Goal: Task Accomplishment & Management: Manage account settings

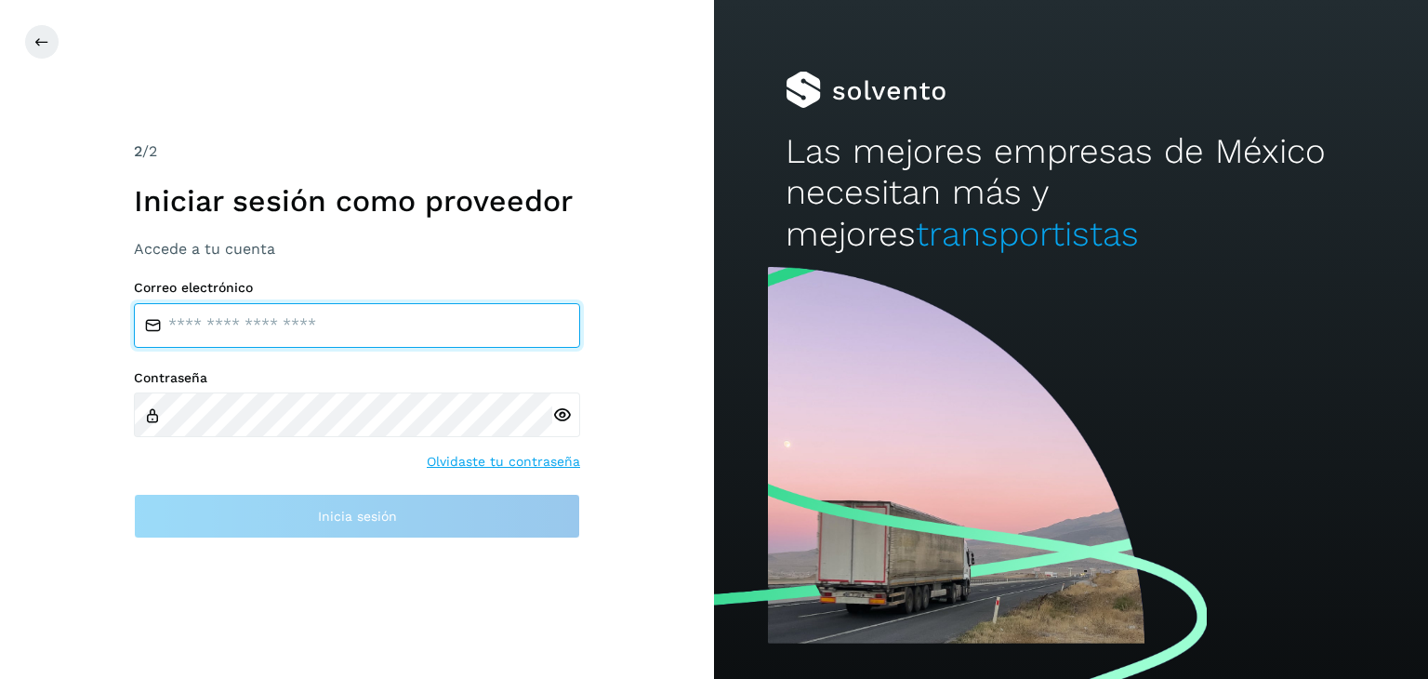
click at [246, 332] on input "email" at bounding box center [357, 325] width 446 height 45
type input "**********"
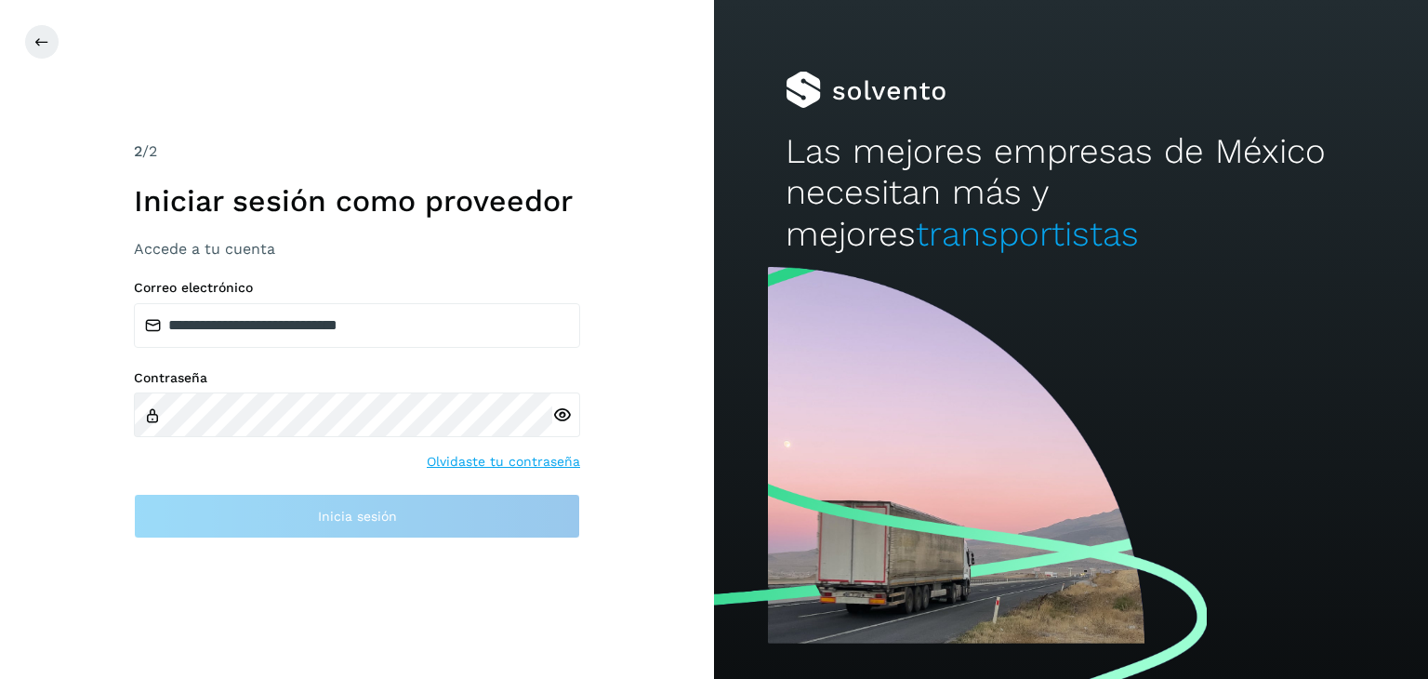
click at [567, 422] on div at bounding box center [566, 414] width 28 height 45
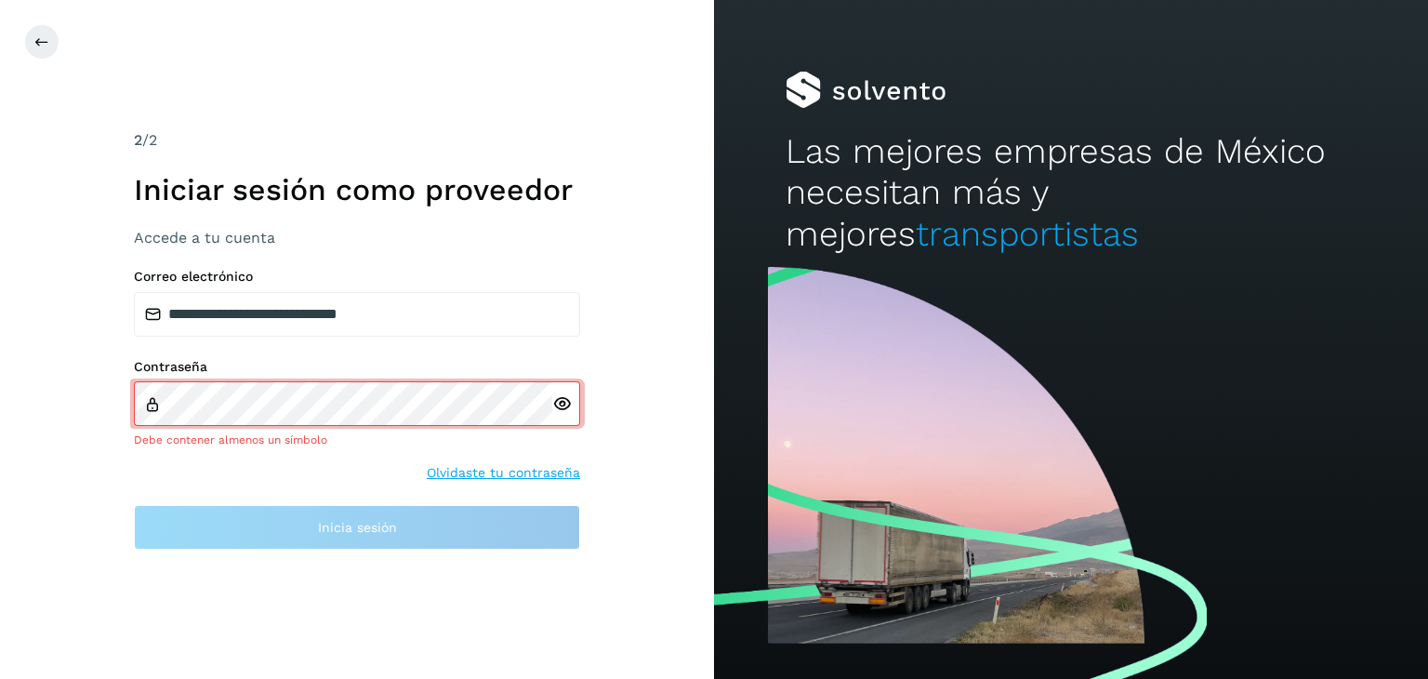
click at [560, 418] on div at bounding box center [566, 403] width 28 height 45
click at [561, 413] on icon at bounding box center [562, 404] width 20 height 20
click at [391, 439] on div "Debe contener almenos un símbolo" at bounding box center [357, 439] width 446 height 17
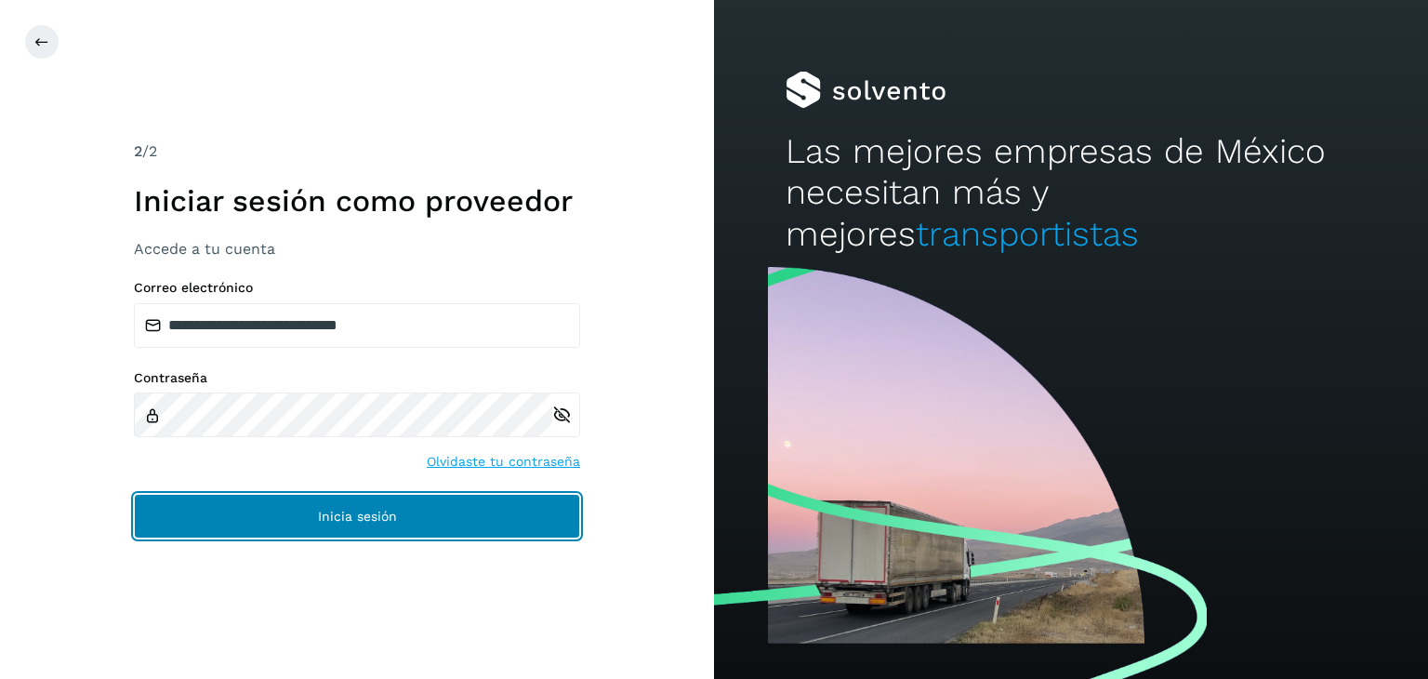
click at [292, 512] on button "Inicia sesión" at bounding box center [357, 516] width 446 height 45
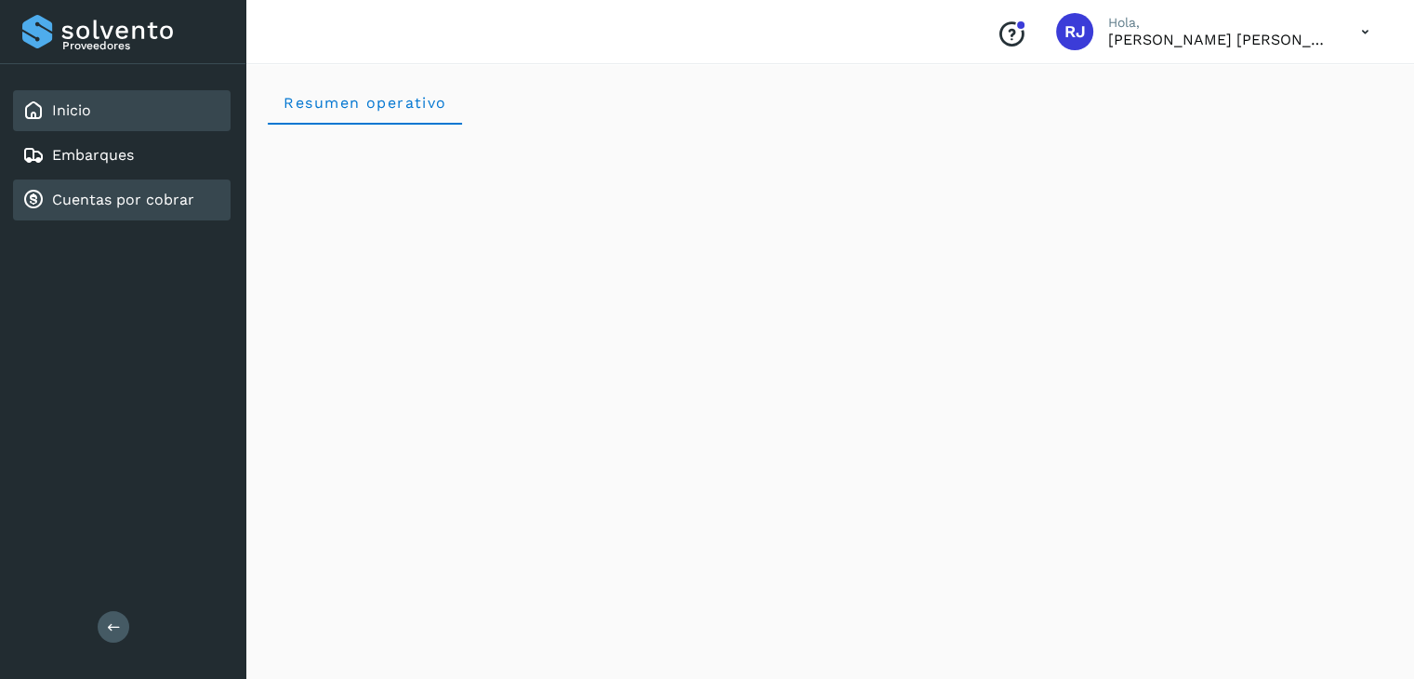
click at [73, 211] on div "Cuentas por cobrar" at bounding box center [122, 199] width 218 height 41
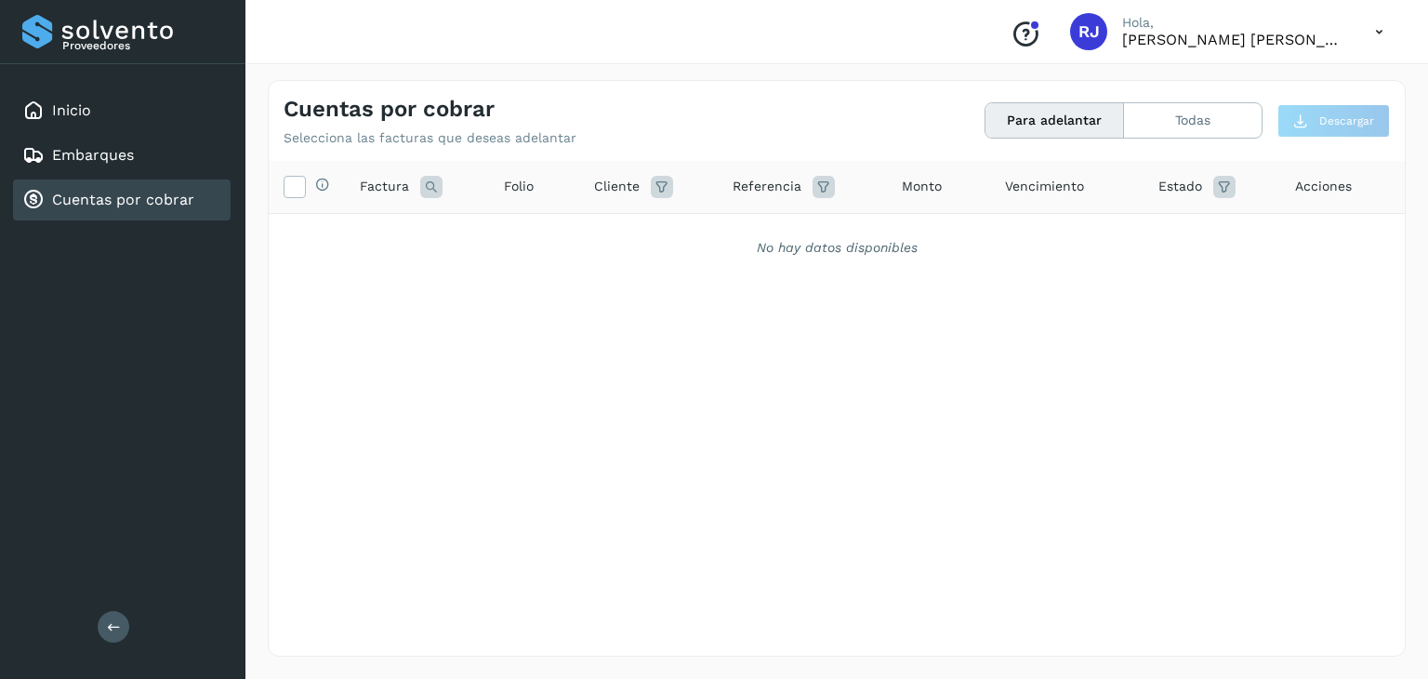
click at [1068, 122] on button "Para adelantar" at bounding box center [1055, 120] width 139 height 34
click at [1173, 115] on button "Todas" at bounding box center [1193, 120] width 138 height 34
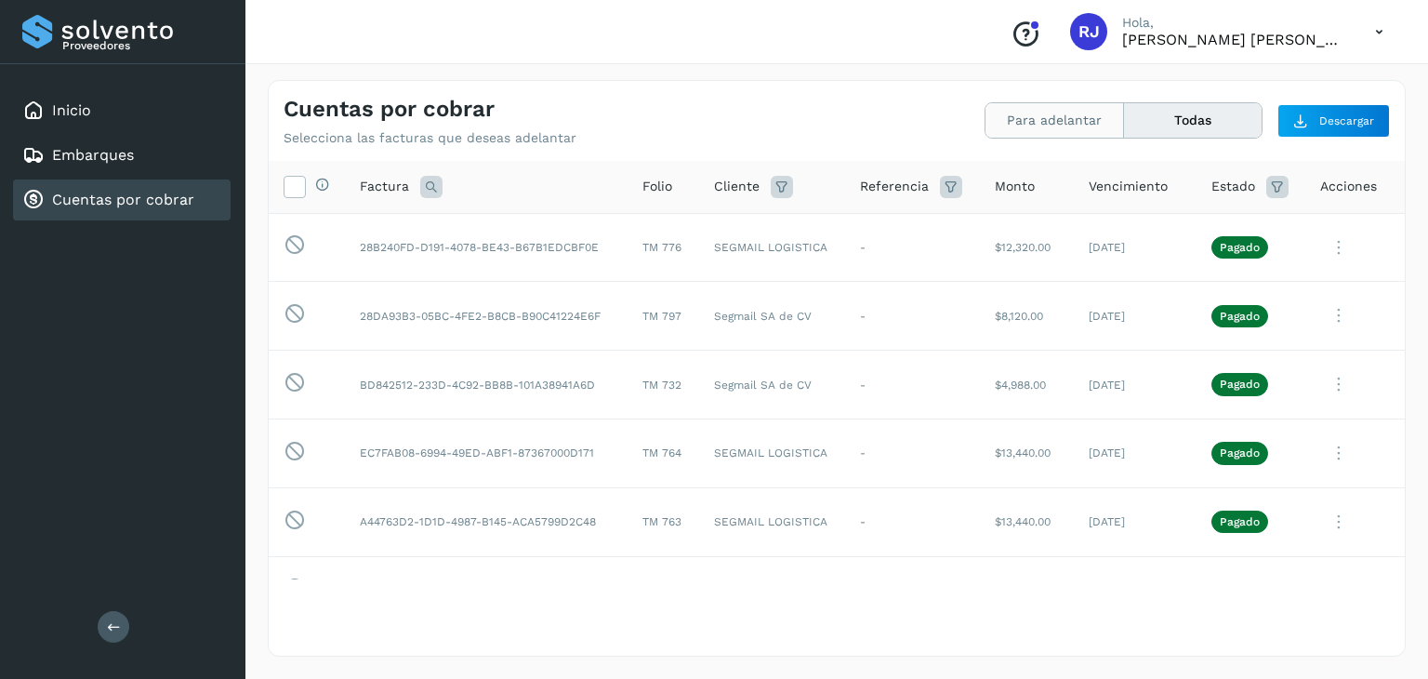
click at [1008, 134] on button "Para adelantar" at bounding box center [1055, 120] width 139 height 34
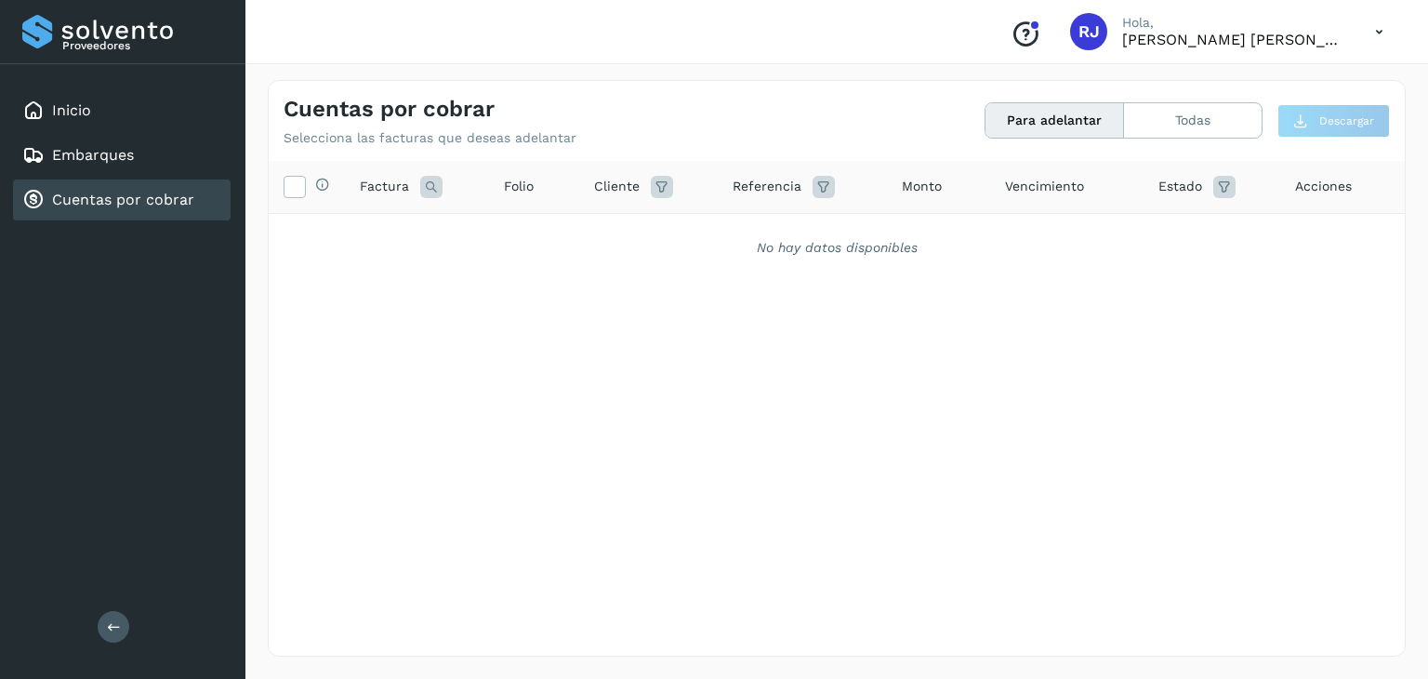
click at [817, 246] on div "No hay datos disponibles" at bounding box center [837, 248] width 1088 height 20
click at [766, 265] on div "No hay datos disponibles" at bounding box center [837, 248] width 1136 height 68
click at [1021, 134] on button "Para adelantar" at bounding box center [1055, 120] width 139 height 34
click at [64, 197] on link "Cuentas por cobrar" at bounding box center [123, 200] width 142 height 18
